Goal: Task Accomplishment & Management: Use online tool/utility

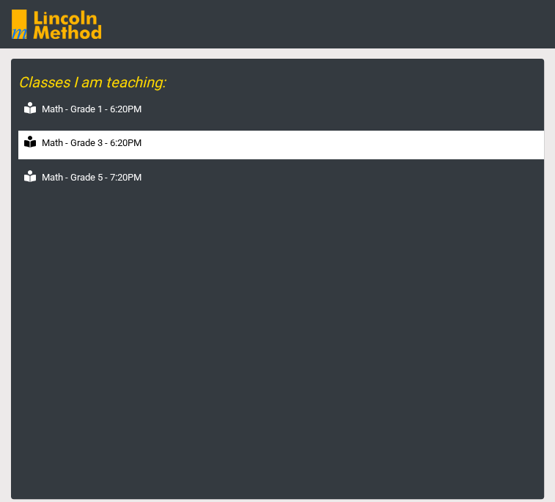
click at [84, 159] on div "Math - Grade 3 - 6:20PM" at bounding box center [281, 145] width 526 height 29
select select "month"
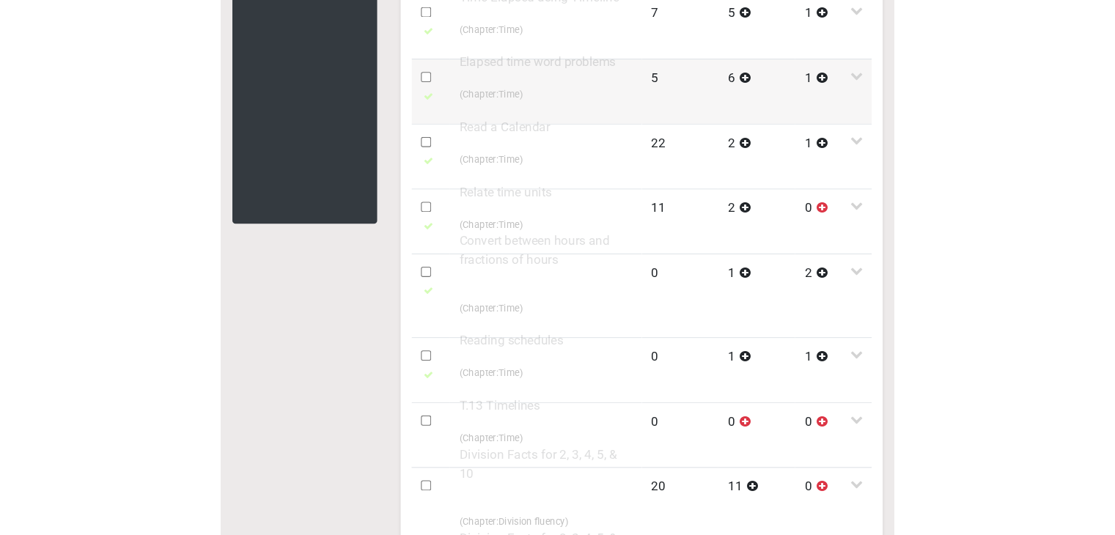
scroll to position [440, 0]
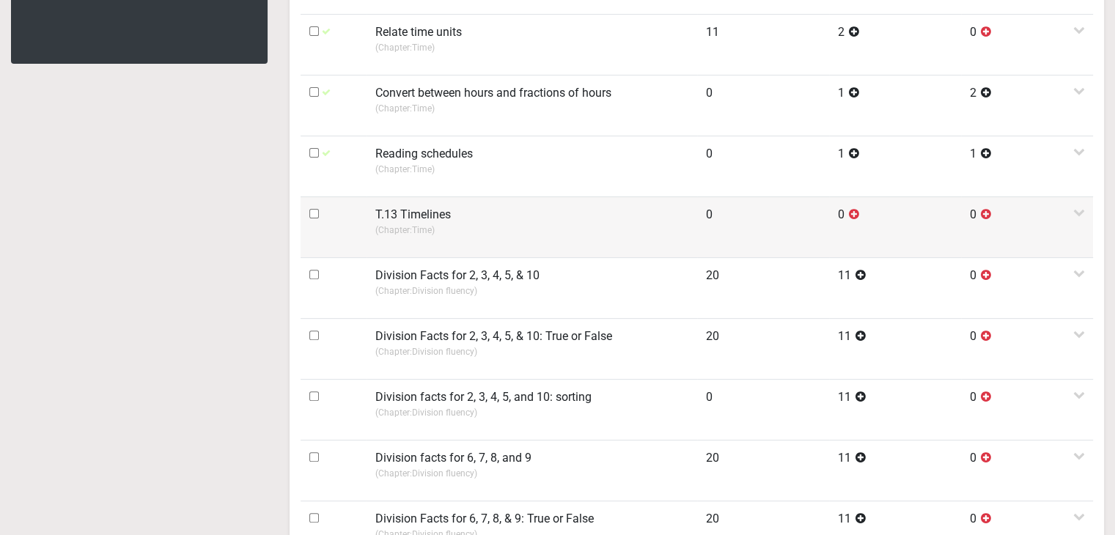
click at [315, 212] on input "checkbox" at bounding box center [314, 214] width 10 height 10
checkbox input "true"
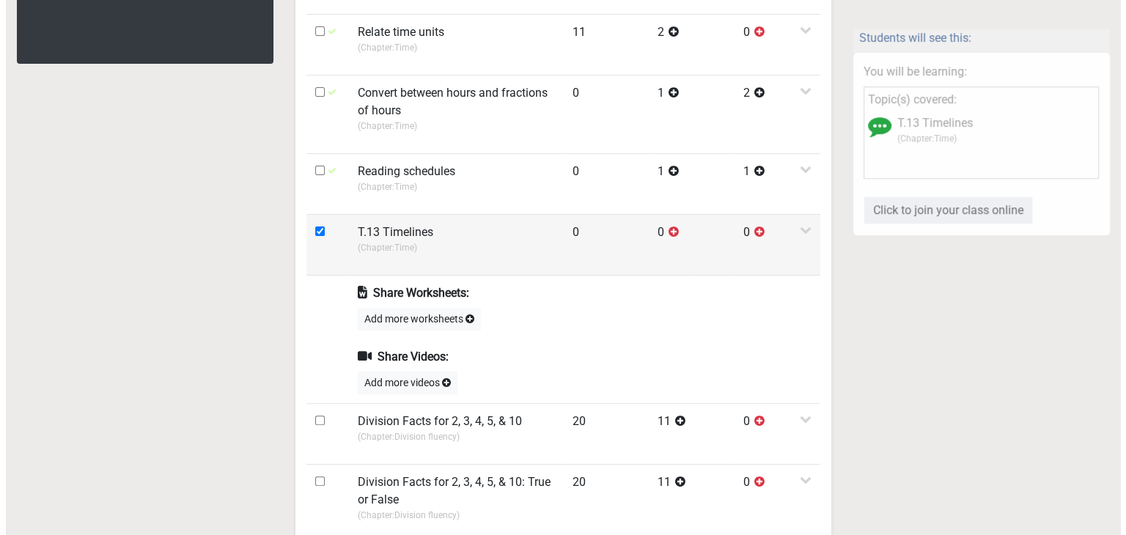
scroll to position [0, 0]
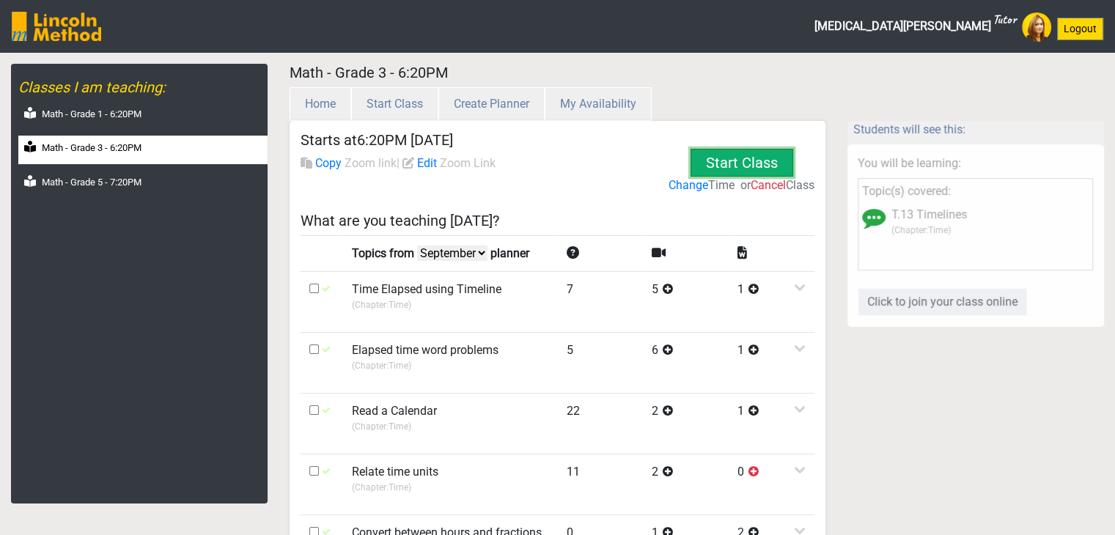
click at [565, 164] on button "Start Class" at bounding box center [742, 163] width 103 height 28
